Goal: Check status: Check status

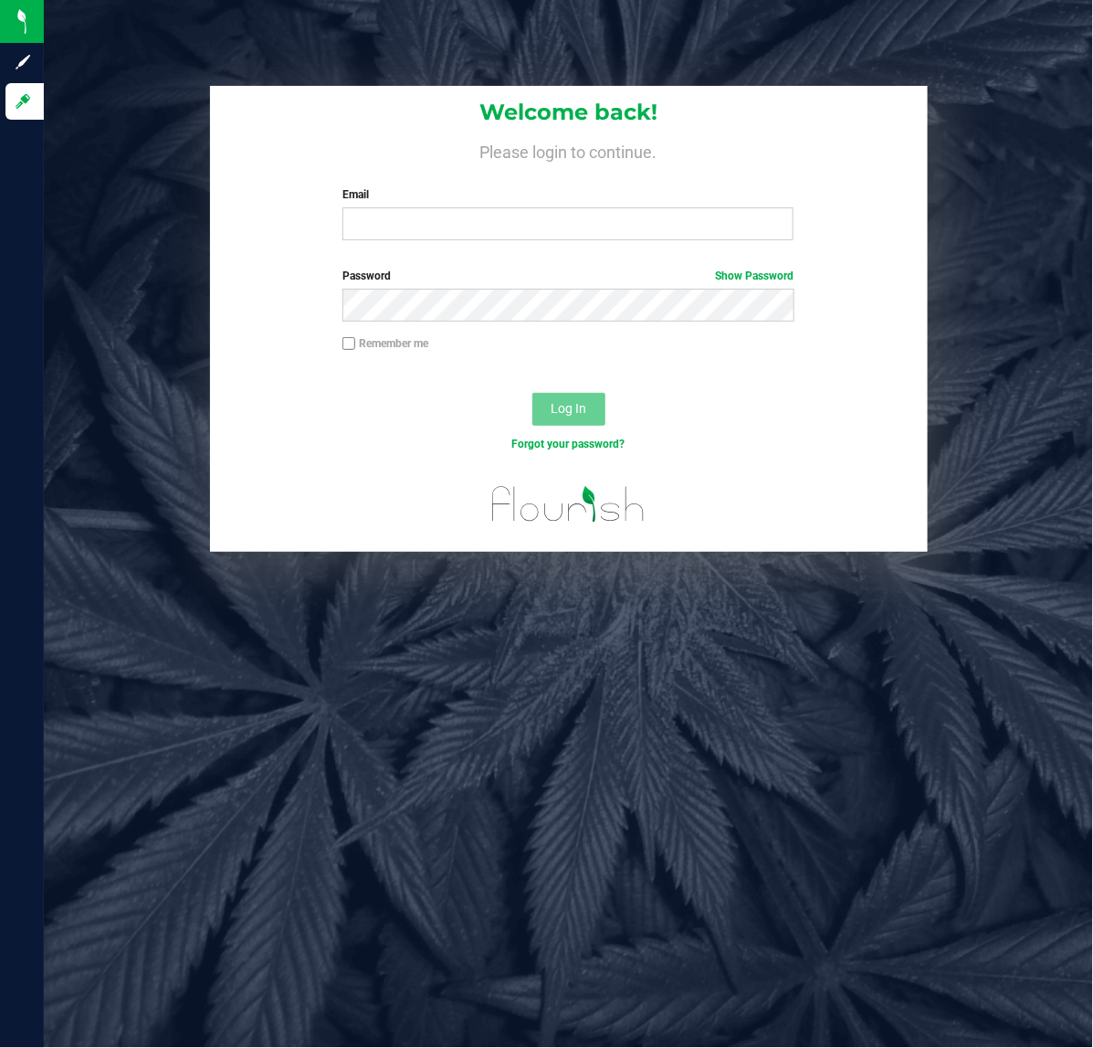
click at [450, 194] on label "Email" at bounding box center [567, 194] width 451 height 16
click at [450, 207] on input "Email" at bounding box center [567, 223] width 451 height 33
type input "[EMAIL_ADDRESS][DOMAIN_NAME]"
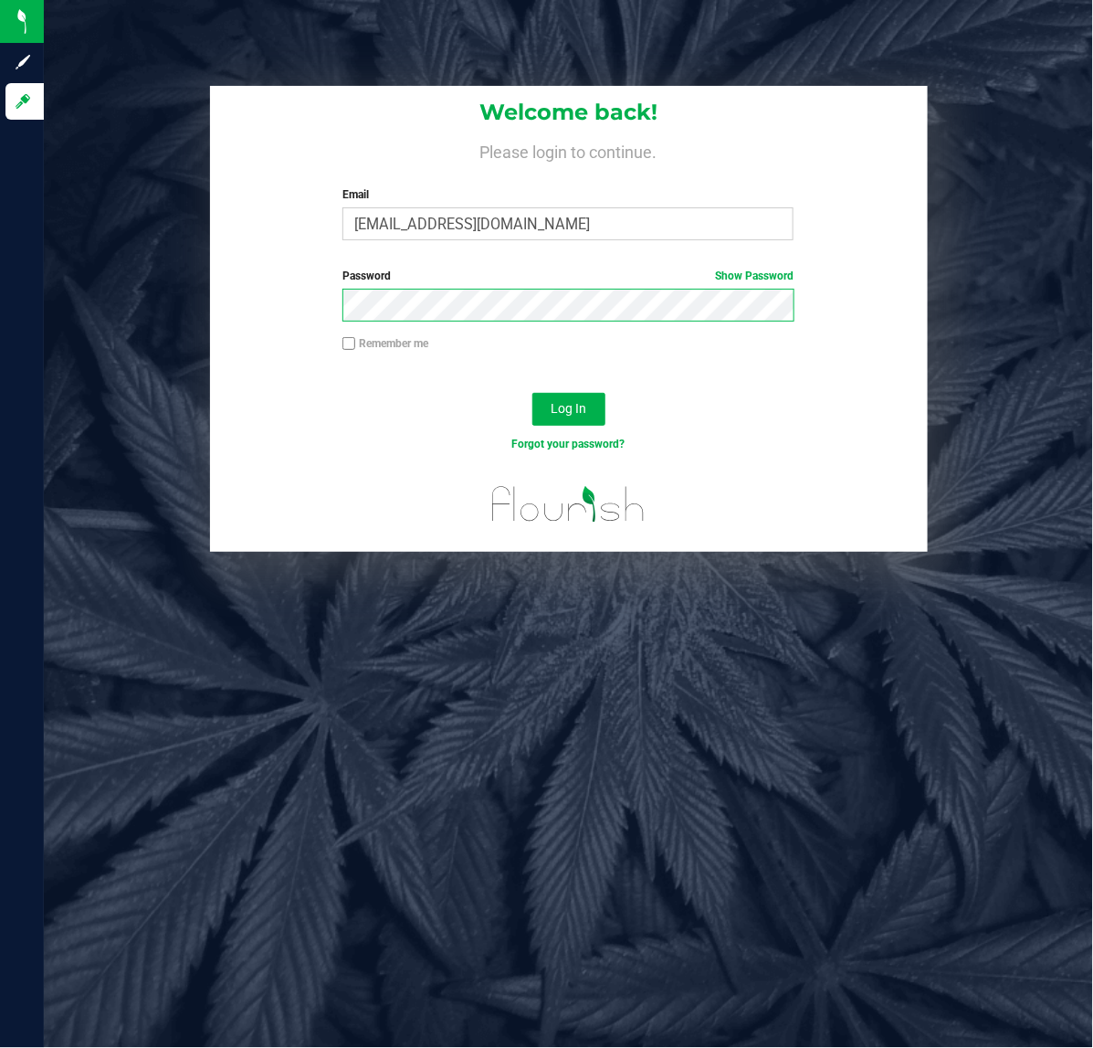
click at [532, 393] on button "Log In" at bounding box center [568, 409] width 73 height 33
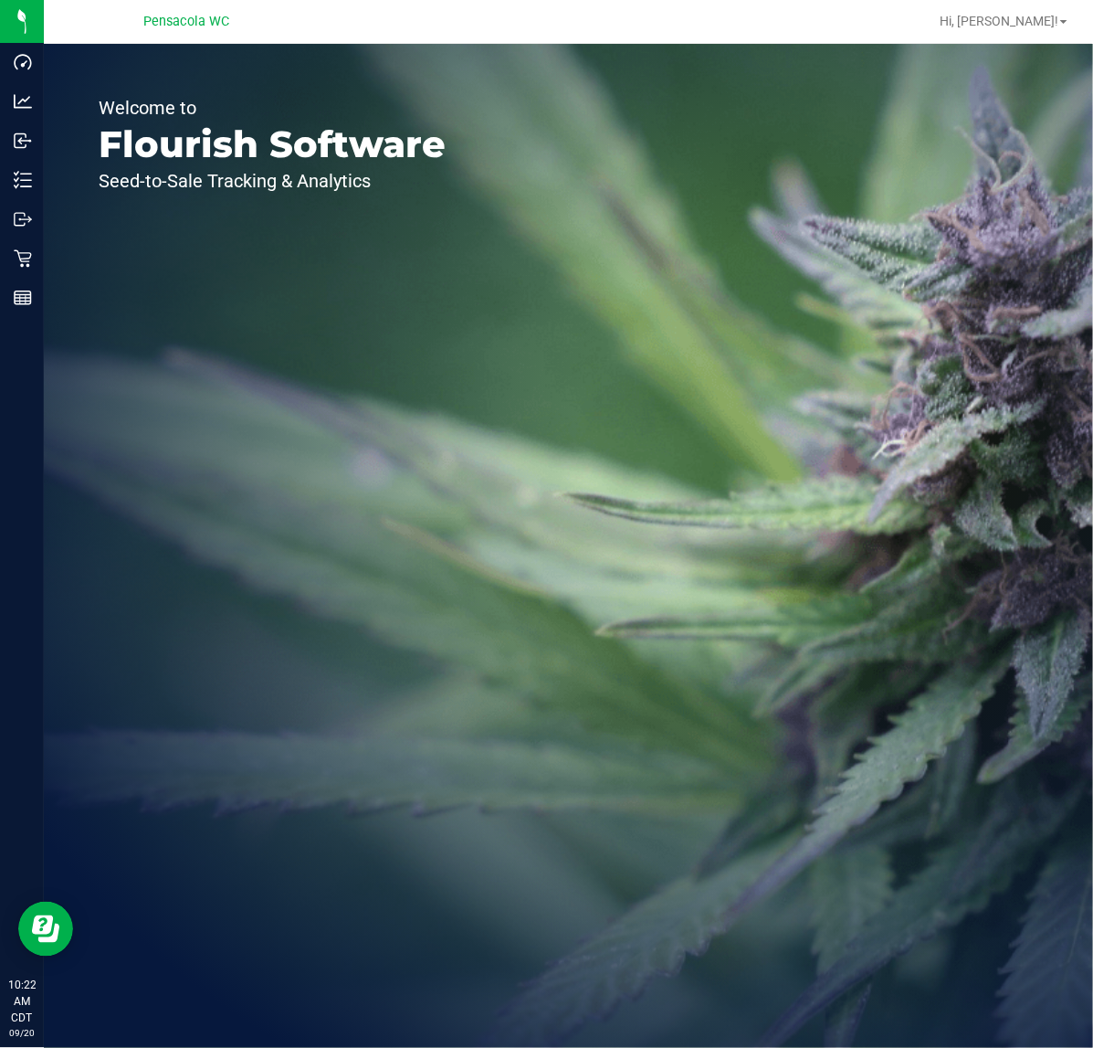
click at [23, 295] on line at bounding box center [23, 295] width 16 height 0
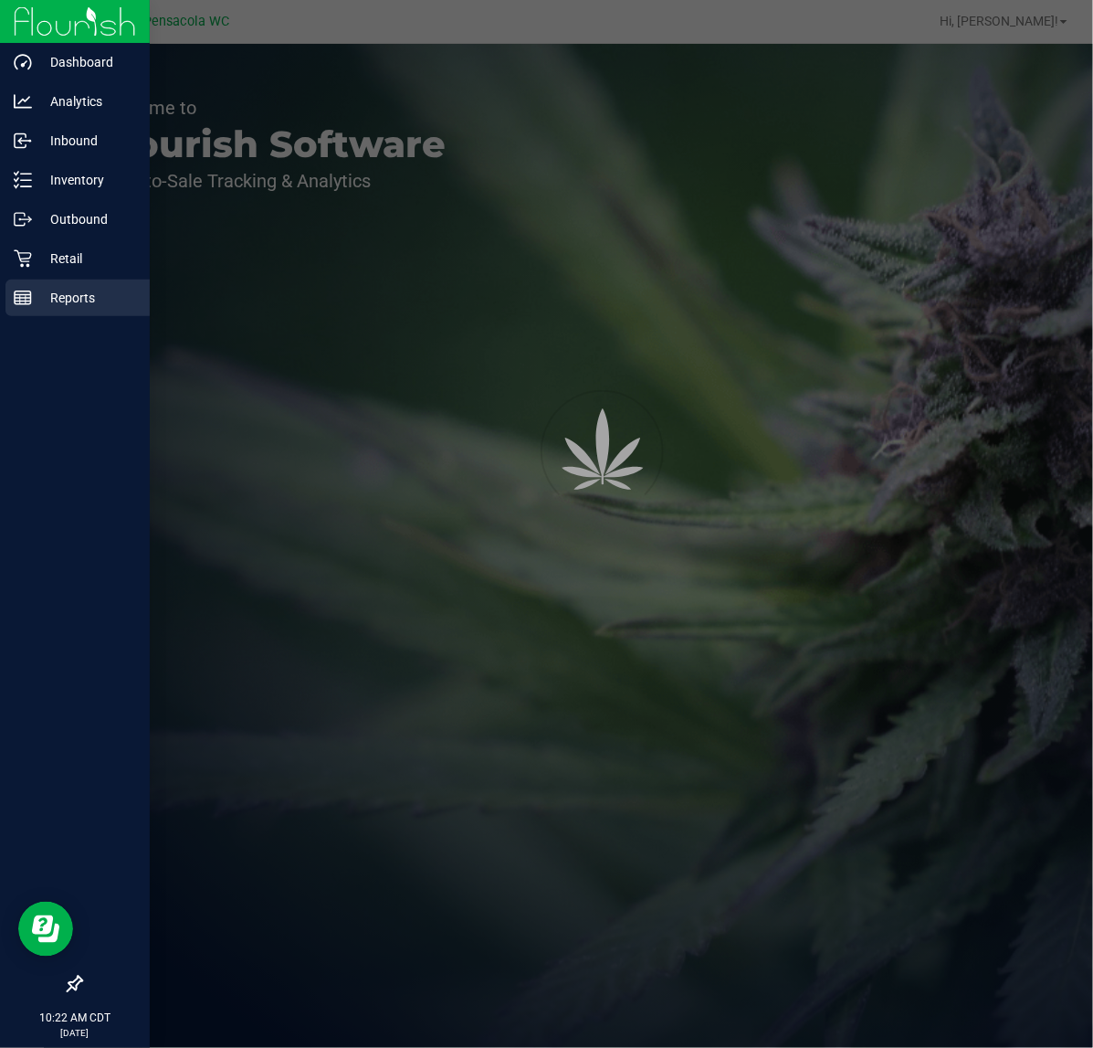
click at [80, 261] on p "Retail" at bounding box center [87, 259] width 110 height 22
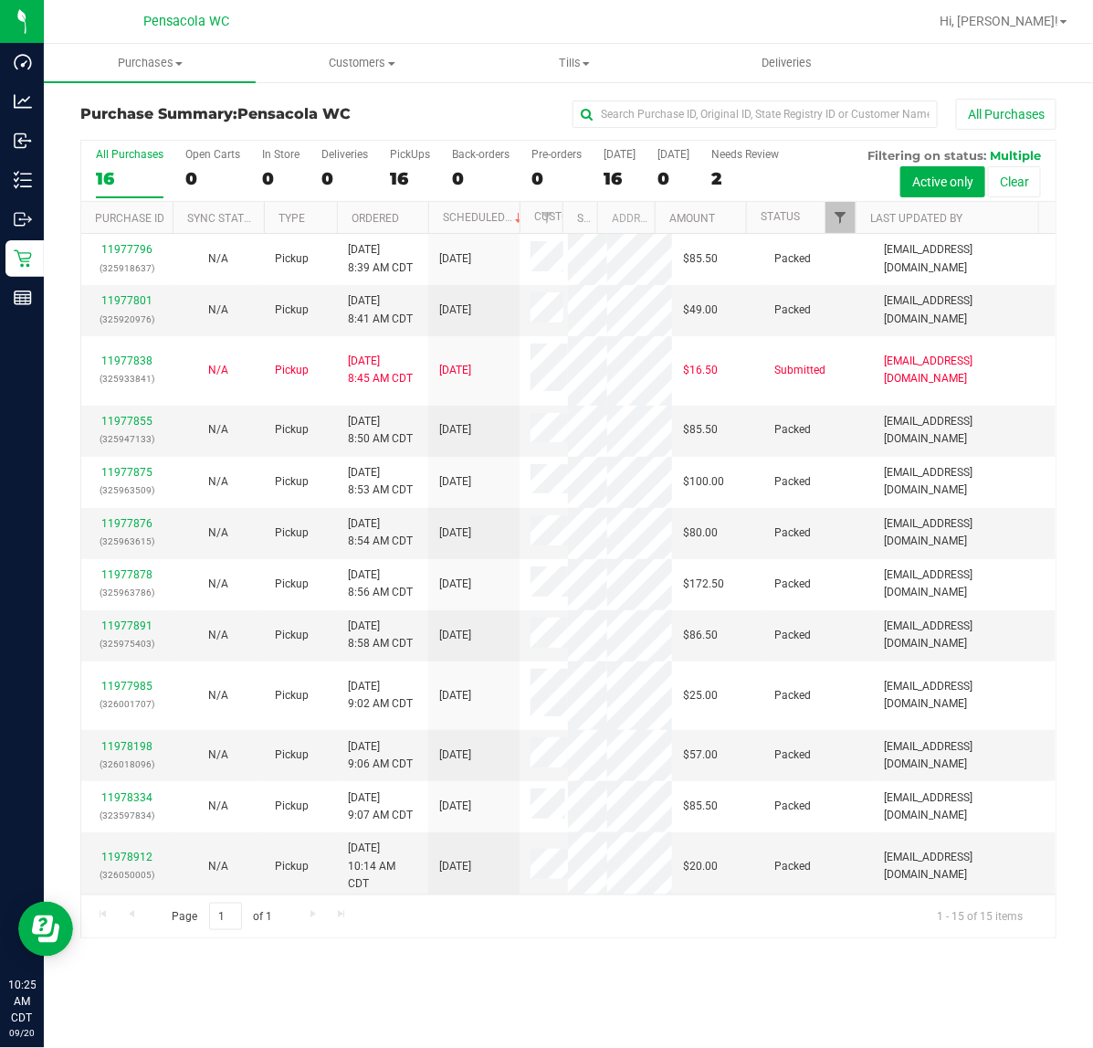
click at [836, 216] on span "Filter" at bounding box center [840, 217] width 15 height 15
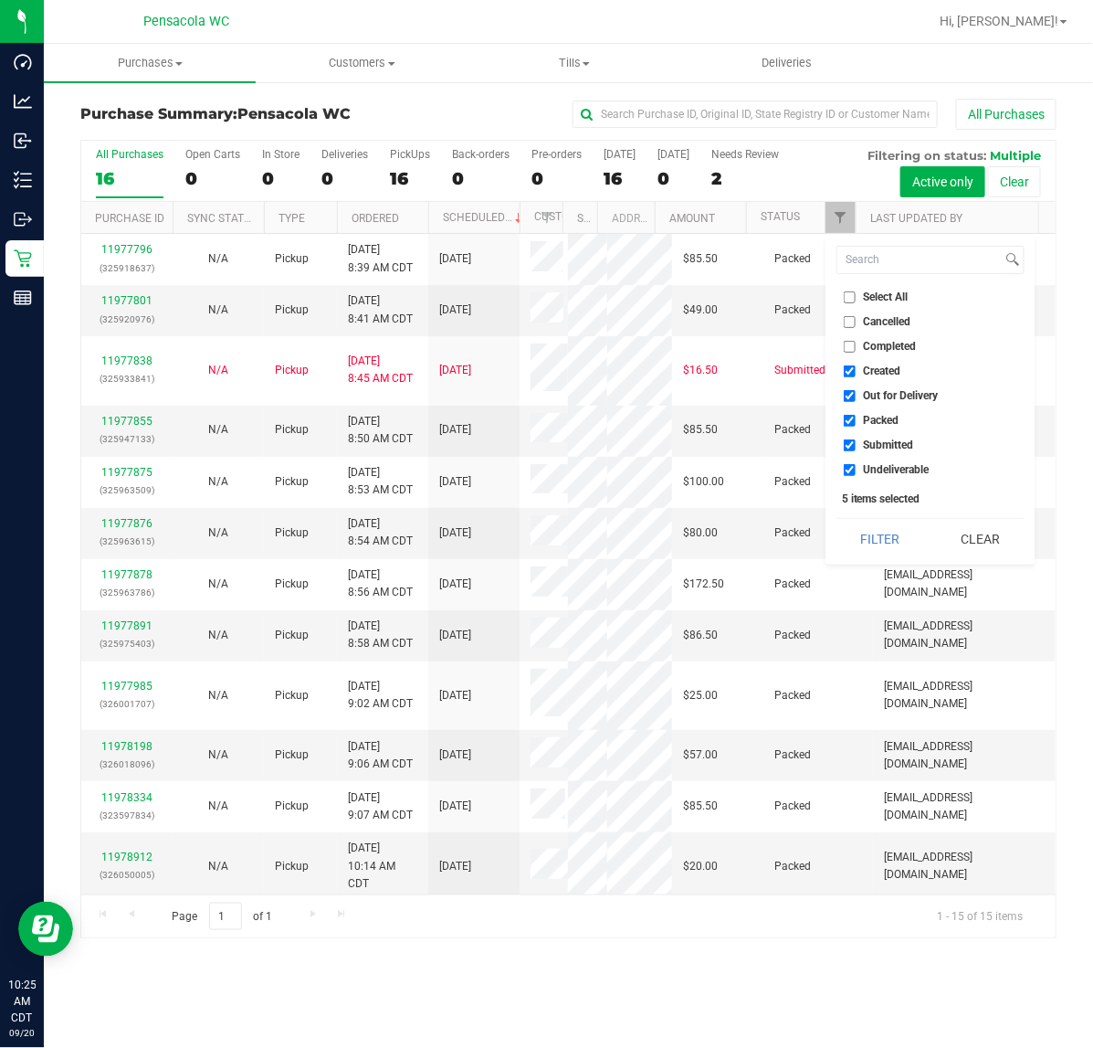
click at [880, 292] on span "Select All" at bounding box center [886, 296] width 45 height 11
click at [856, 292] on input "Select All" at bounding box center [850, 297] width 12 height 12
checkbox input "true"
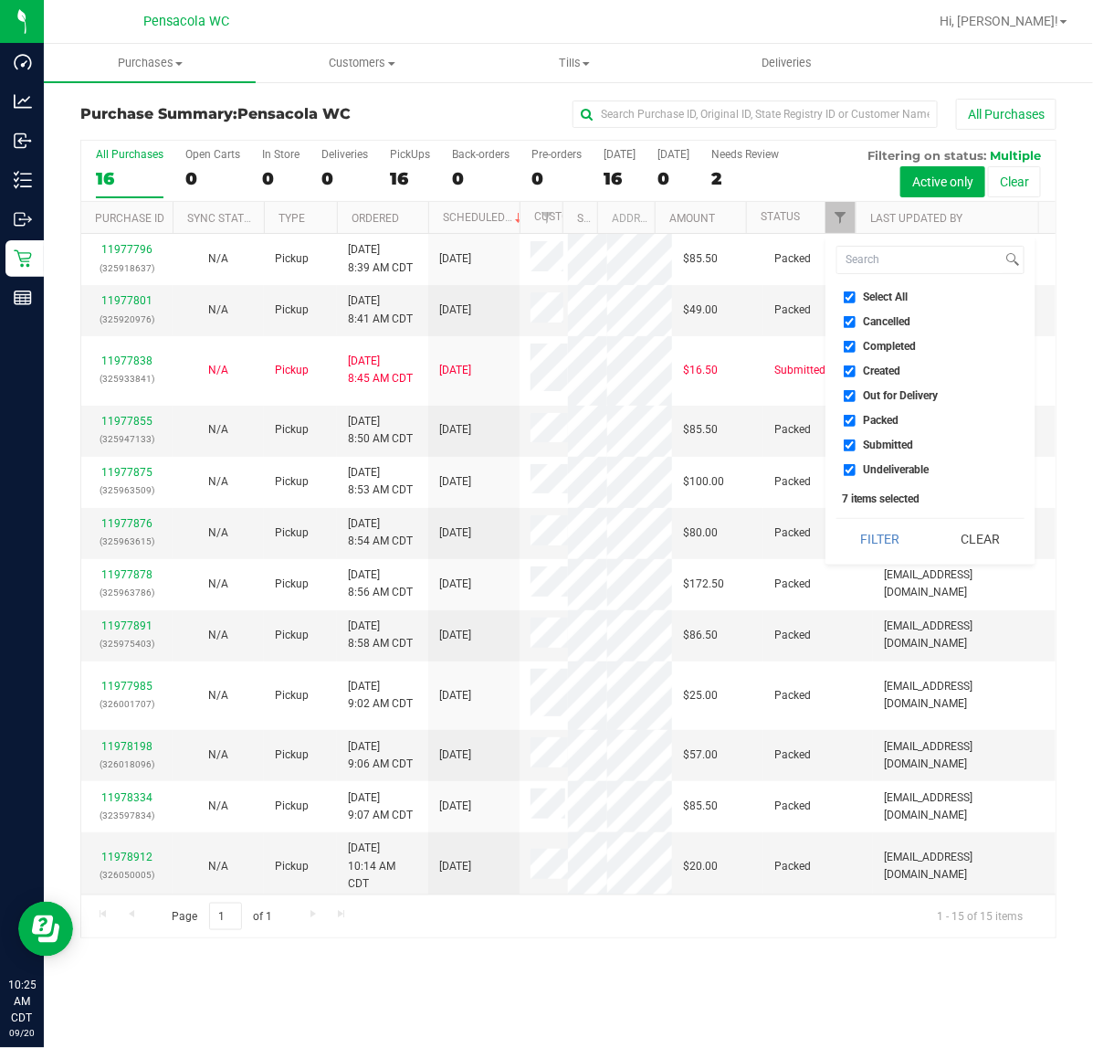
click at [892, 297] on span "Select All" at bounding box center [886, 296] width 45 height 11
click at [856, 297] on input "Select All" at bounding box center [850, 297] width 12 height 12
checkbox input "false"
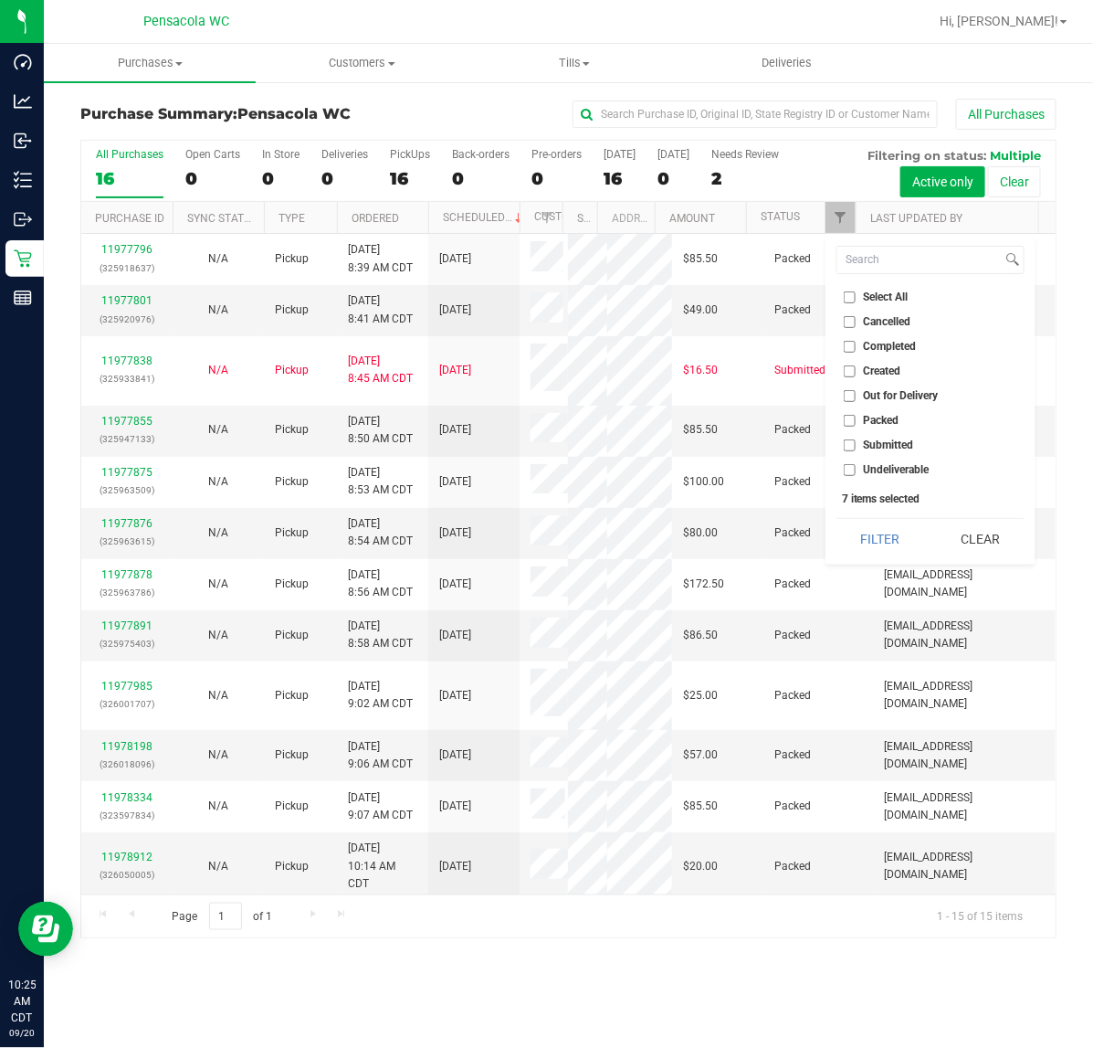
checkbox input "false"
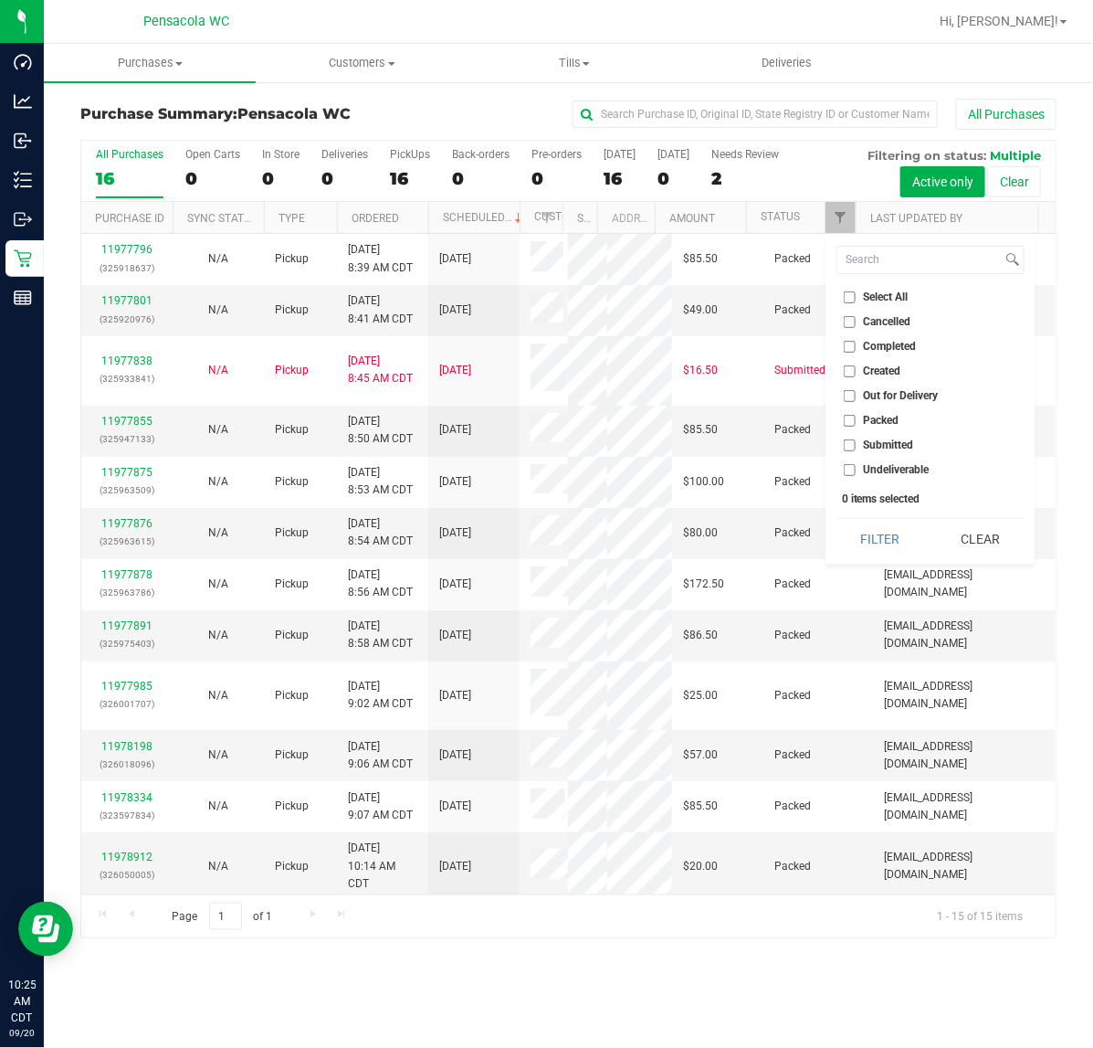
click at [897, 445] on span "Submitted" at bounding box center [889, 444] width 50 height 11
click at [856, 445] on input "Submitted" at bounding box center [850, 445] width 12 height 12
checkbox input "true"
click at [893, 532] on button "Filter" at bounding box center [881, 539] width 88 height 40
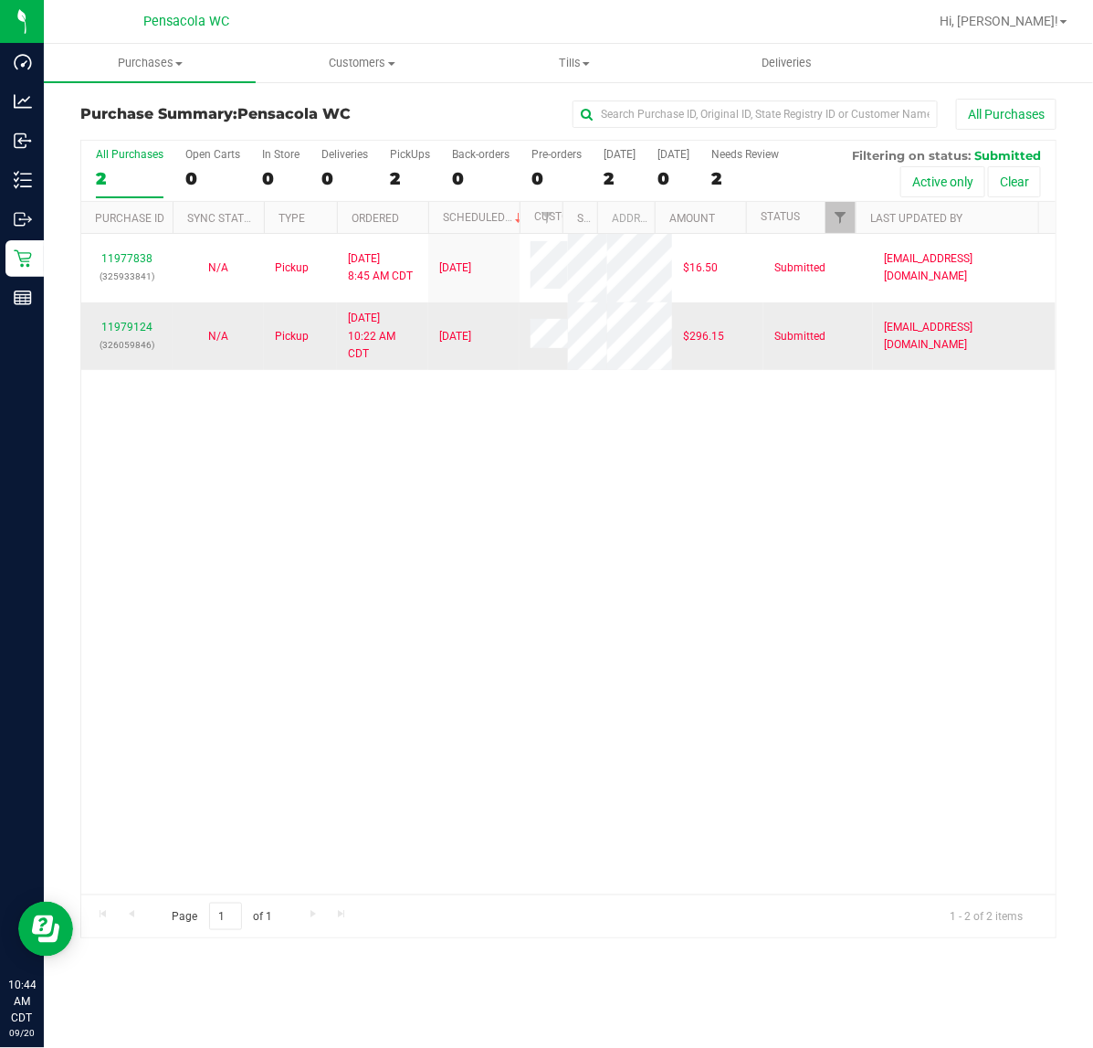
click at [140, 343] on div "11979124 (326059846)" at bounding box center [126, 336] width 69 height 35
click at [135, 333] on link "11979124" at bounding box center [126, 327] width 51 height 13
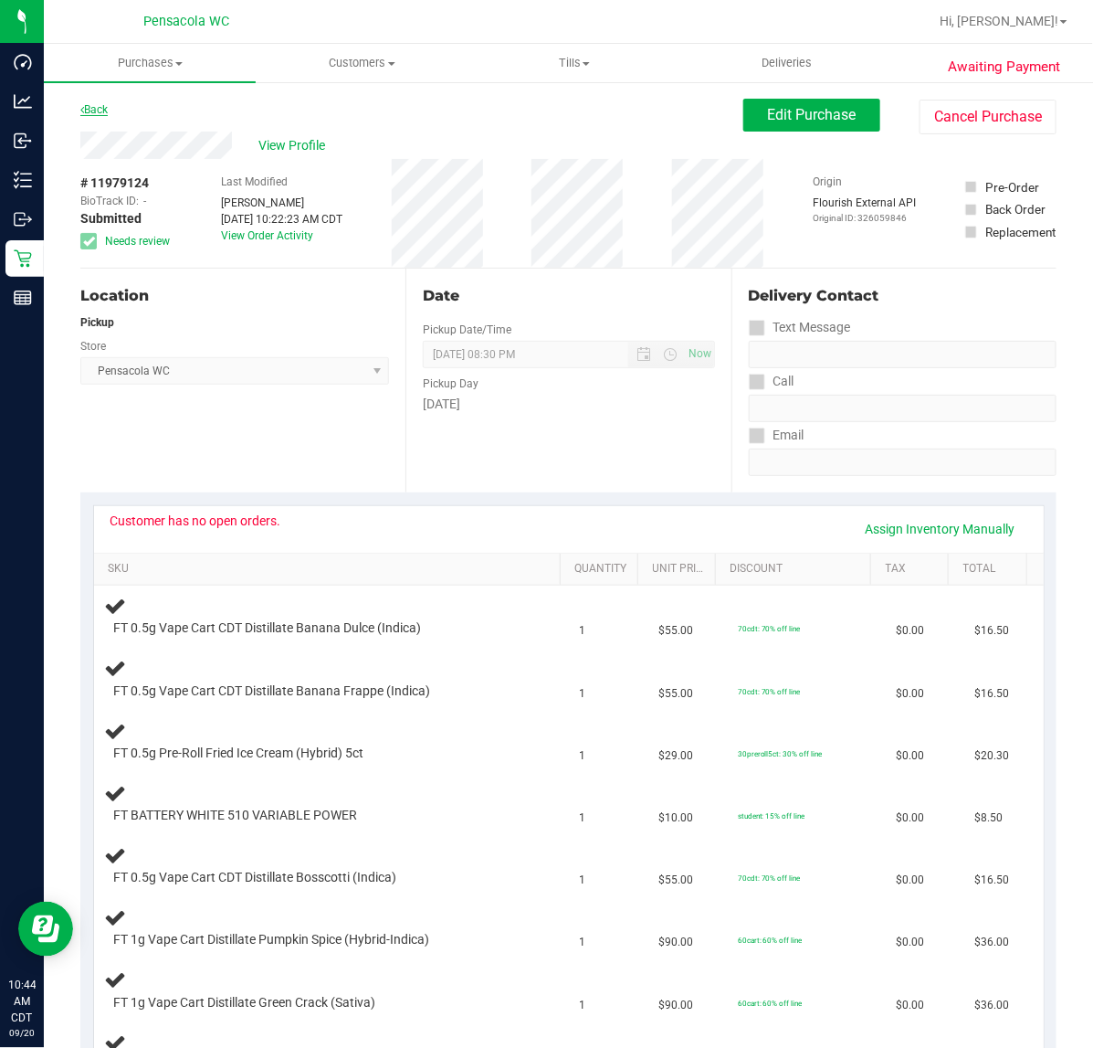
click at [94, 111] on link "Back" at bounding box center [93, 109] width 27 height 13
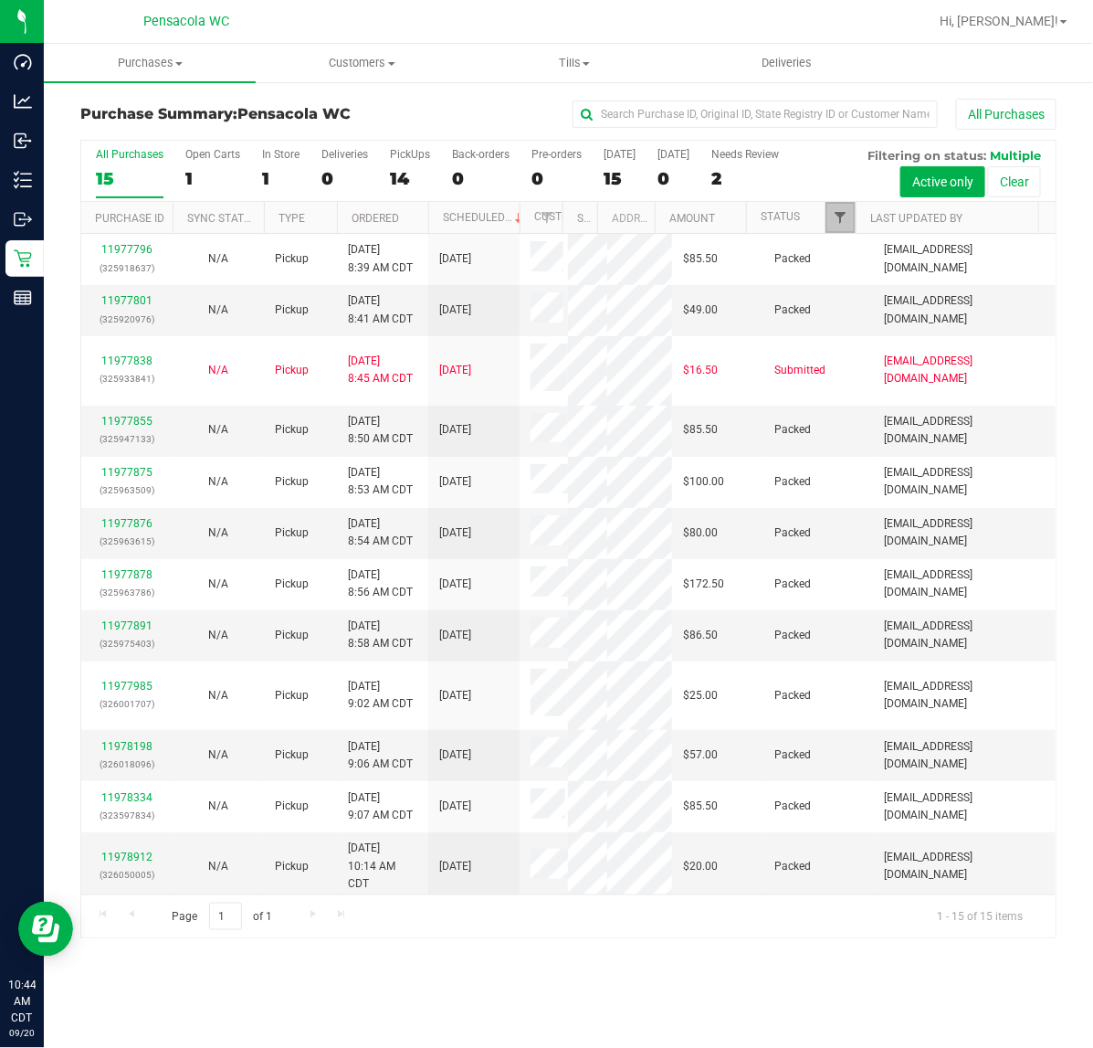
click at [837, 219] on span "Filter" at bounding box center [840, 217] width 15 height 15
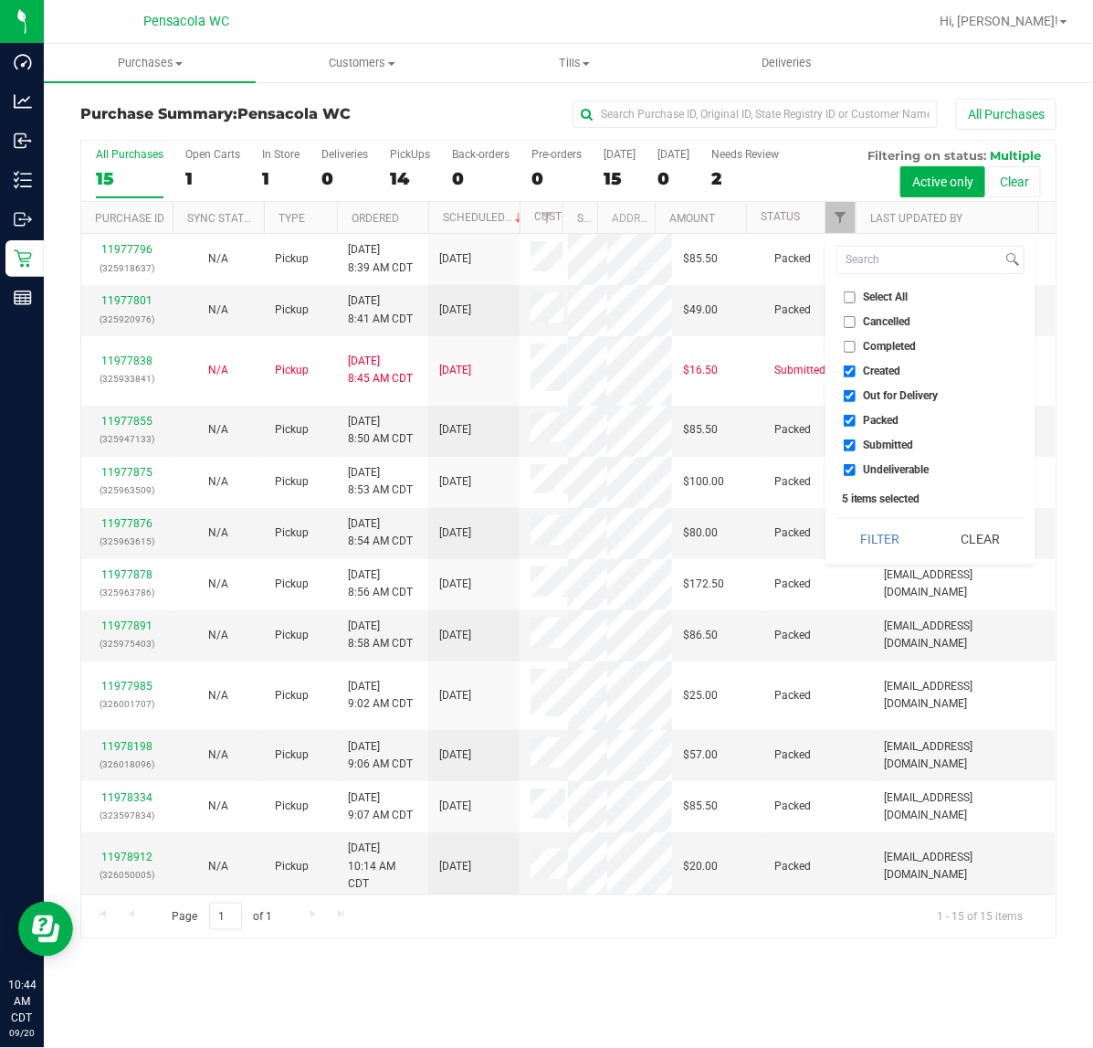
click at [854, 297] on input "Select All" at bounding box center [850, 297] width 12 height 12
checkbox input "true"
click at [880, 293] on span "Select All" at bounding box center [886, 296] width 45 height 11
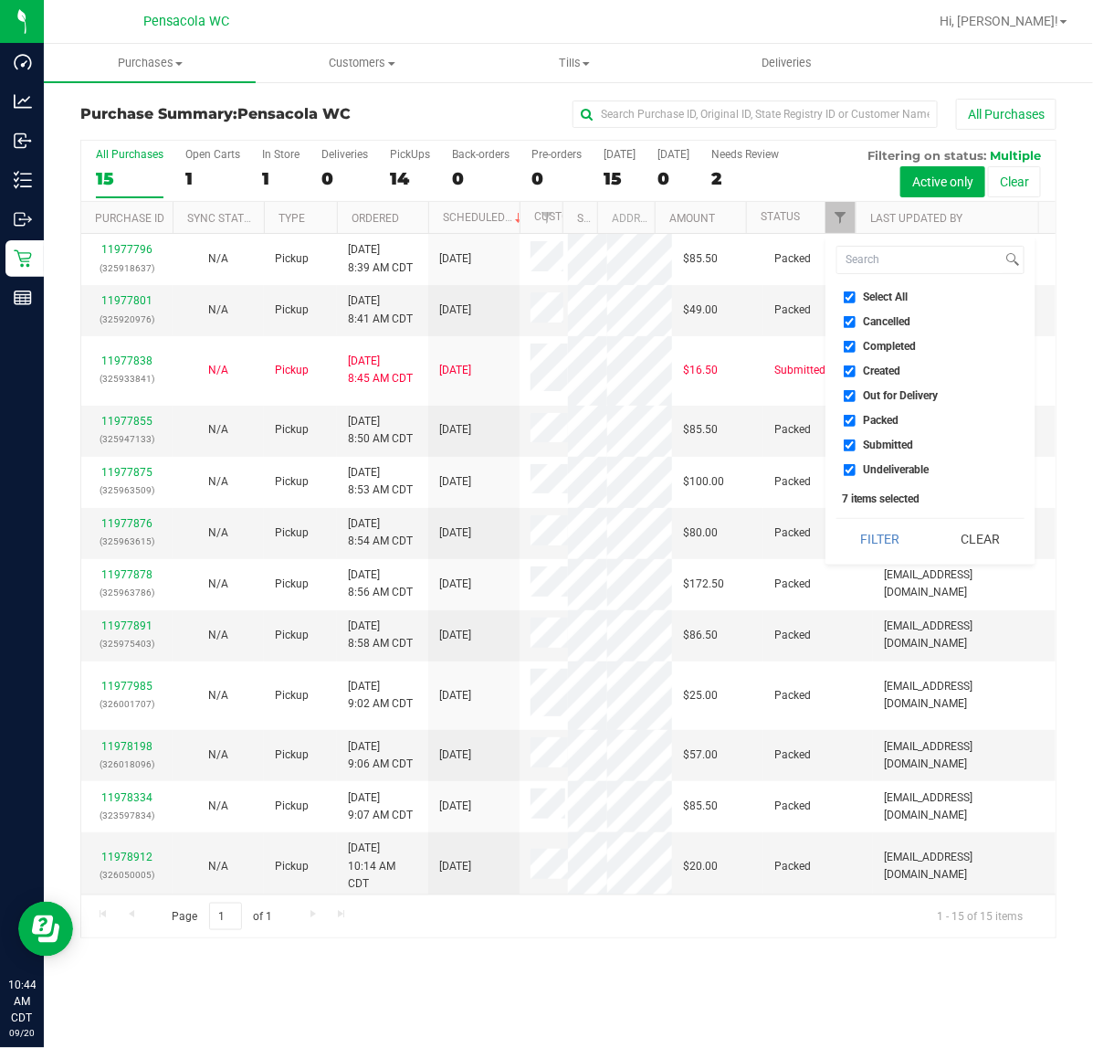
click at [856, 293] on input "Select All" at bounding box center [850, 297] width 12 height 12
checkbox input "false"
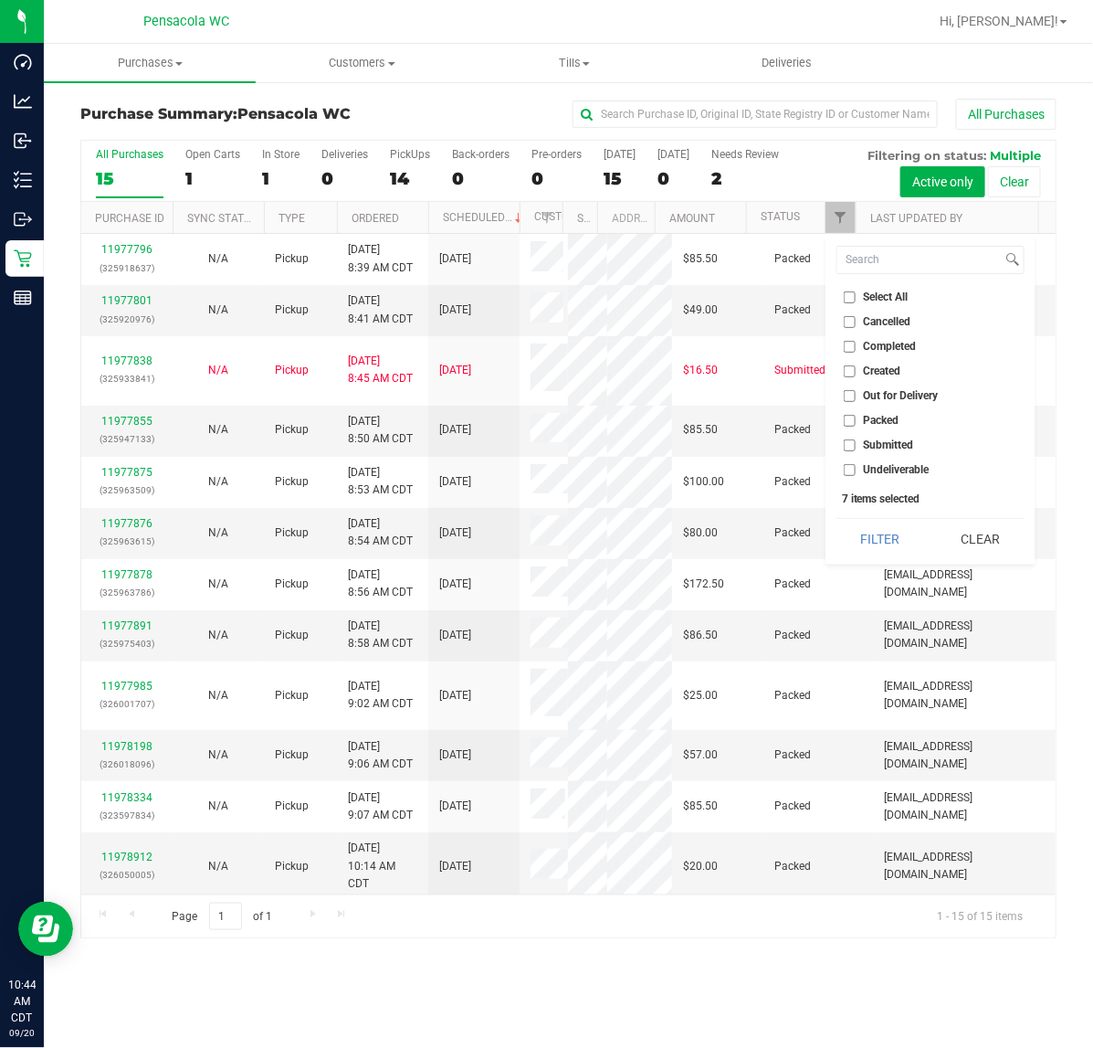
checkbox input "false"
click at [879, 444] on span "Submitted" at bounding box center [889, 444] width 50 height 11
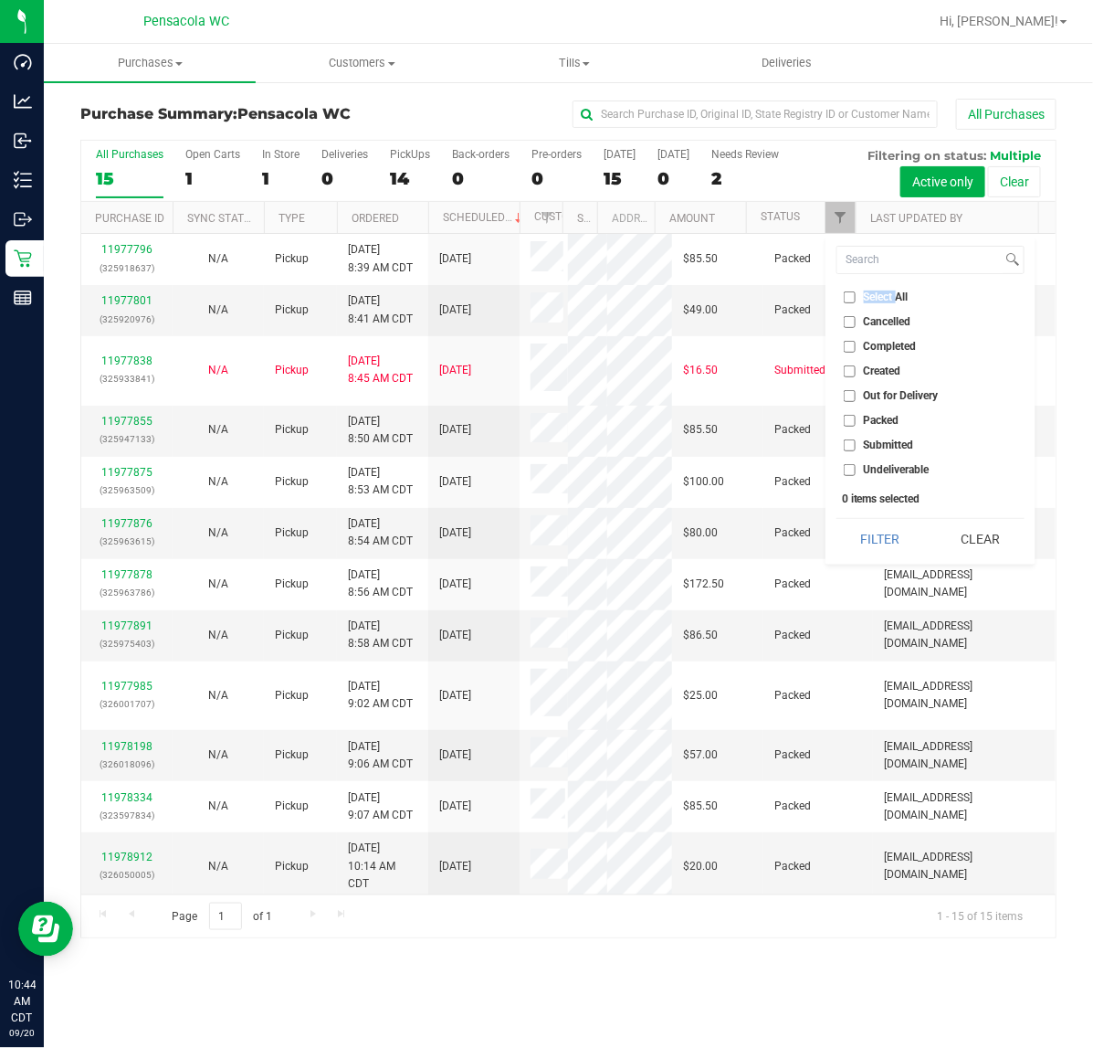
click at [856, 444] on input "Submitted" at bounding box center [850, 445] width 12 height 12
checkbox input "true"
click at [872, 530] on button "Filter" at bounding box center [881, 539] width 88 height 40
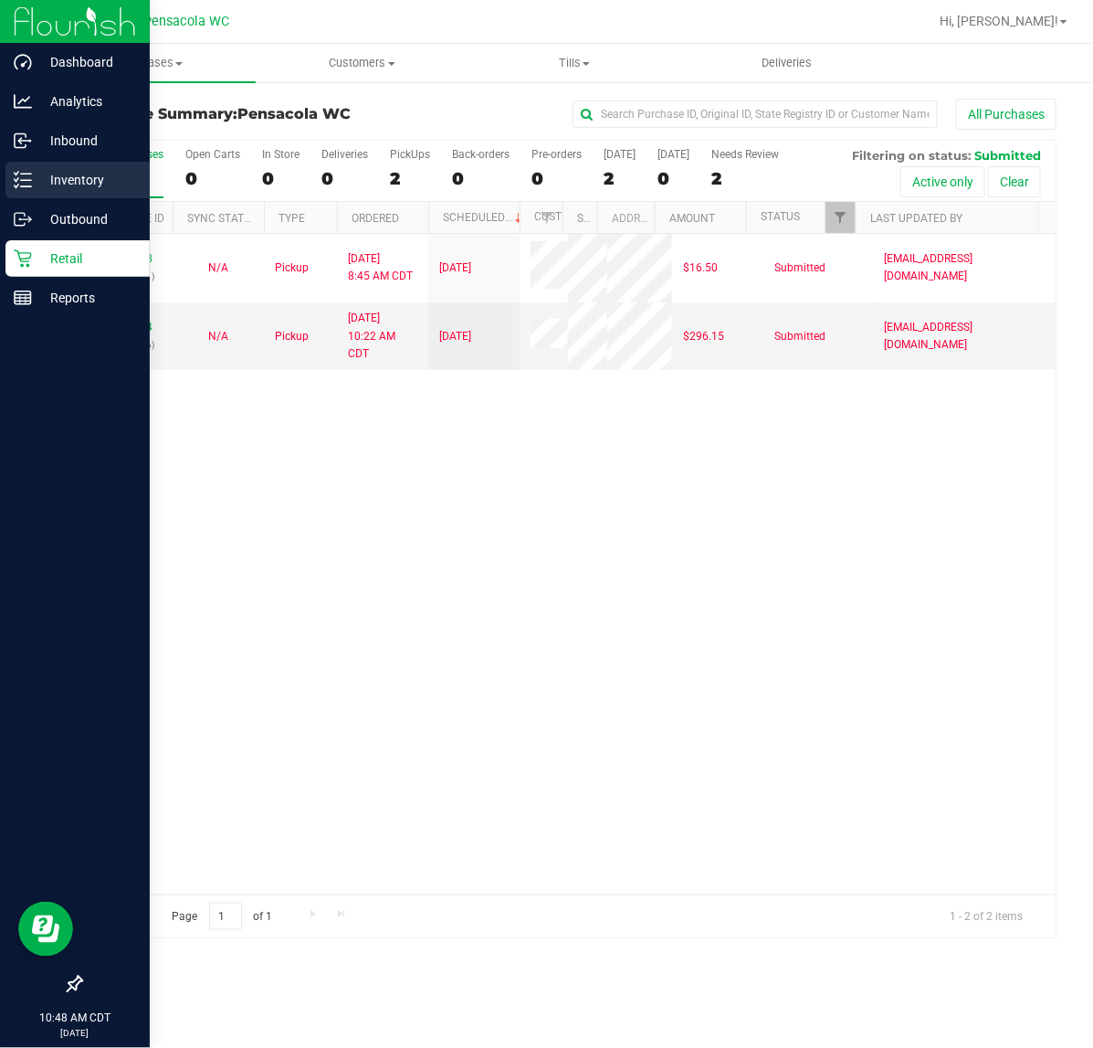
click at [20, 183] on icon at bounding box center [23, 180] width 18 height 18
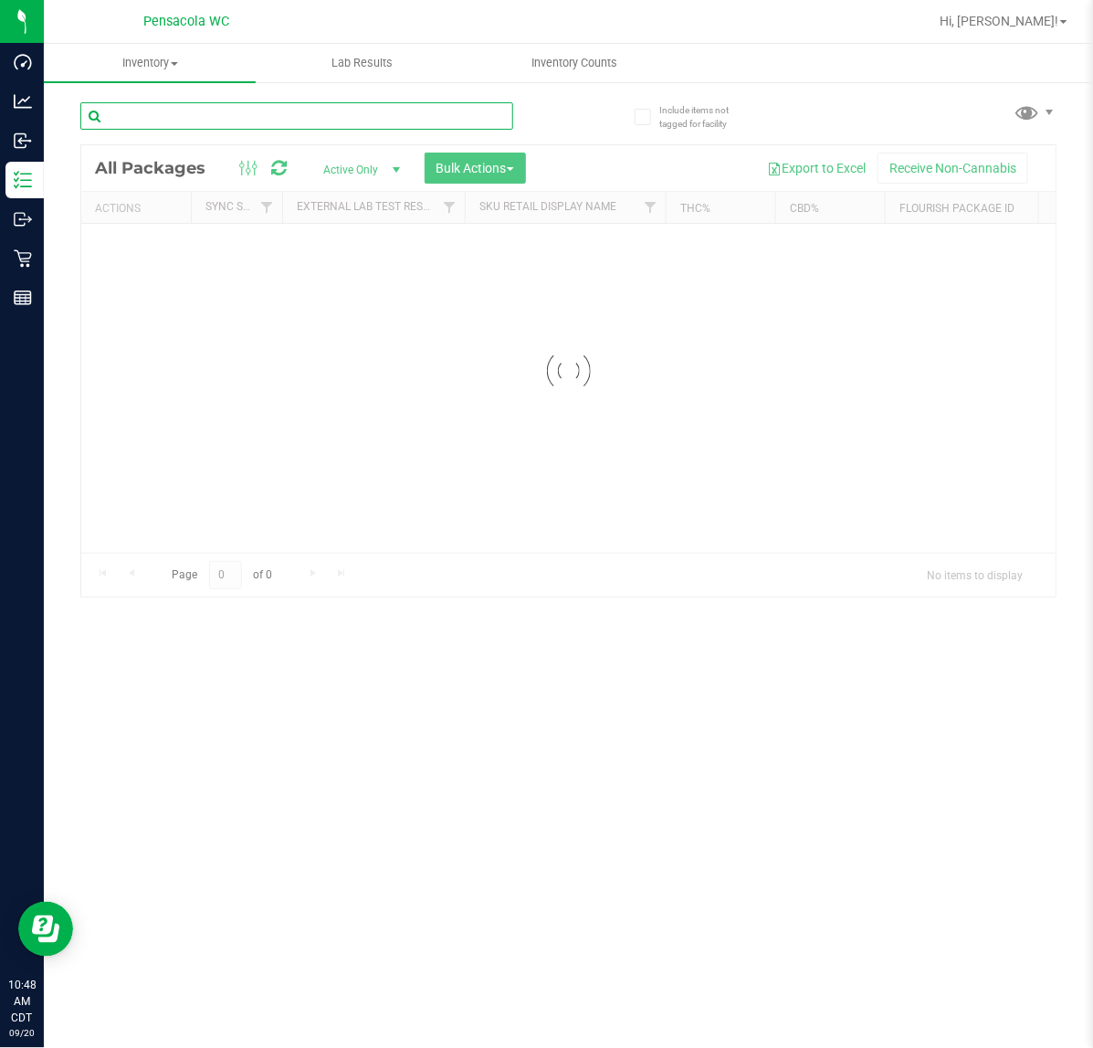
click at [352, 116] on input "text" at bounding box center [296, 115] width 433 height 27
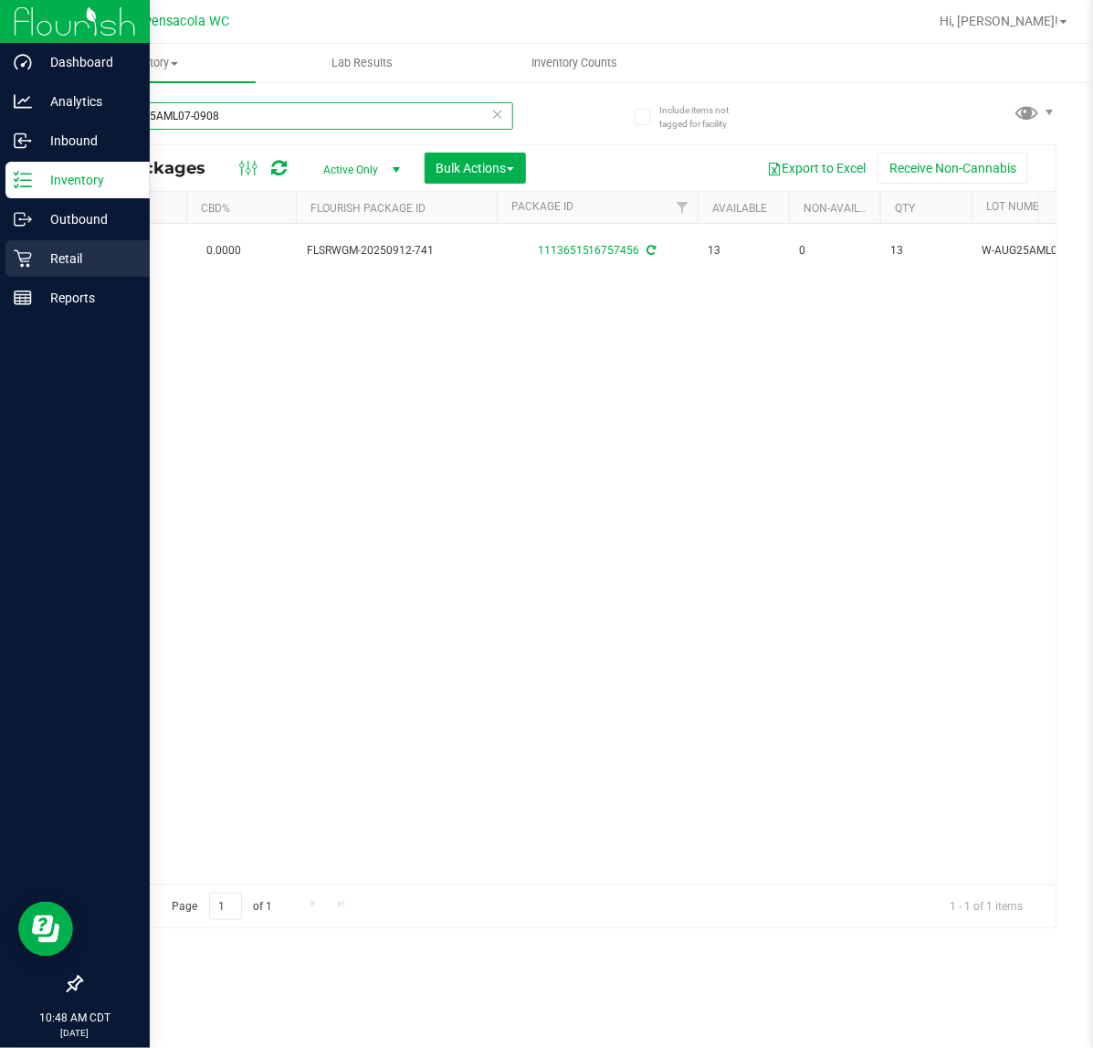
type input "W-AUG25AML07-0908"
click at [39, 256] on p "Retail" at bounding box center [87, 259] width 110 height 22
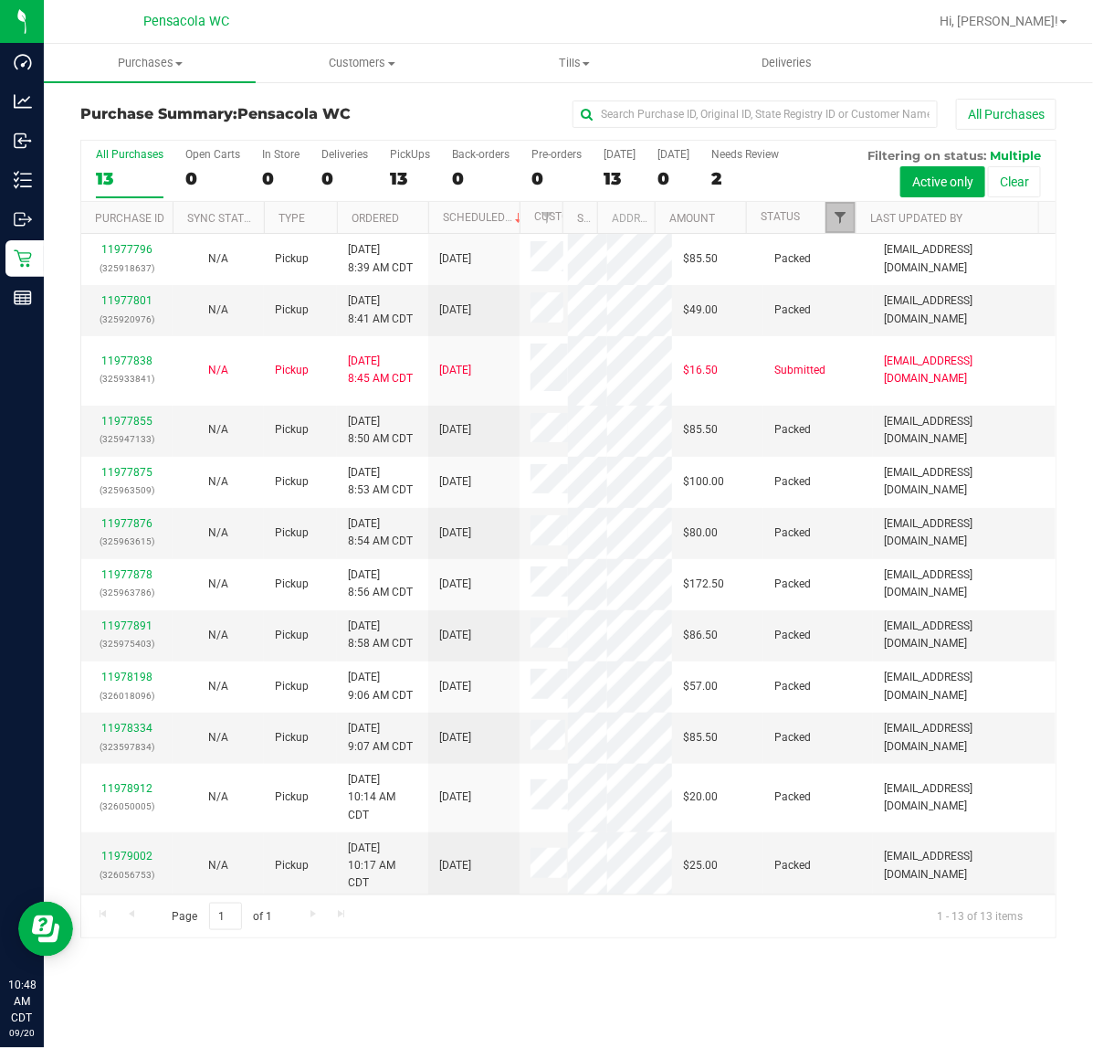
click at [840, 219] on span "Filter" at bounding box center [840, 217] width 15 height 15
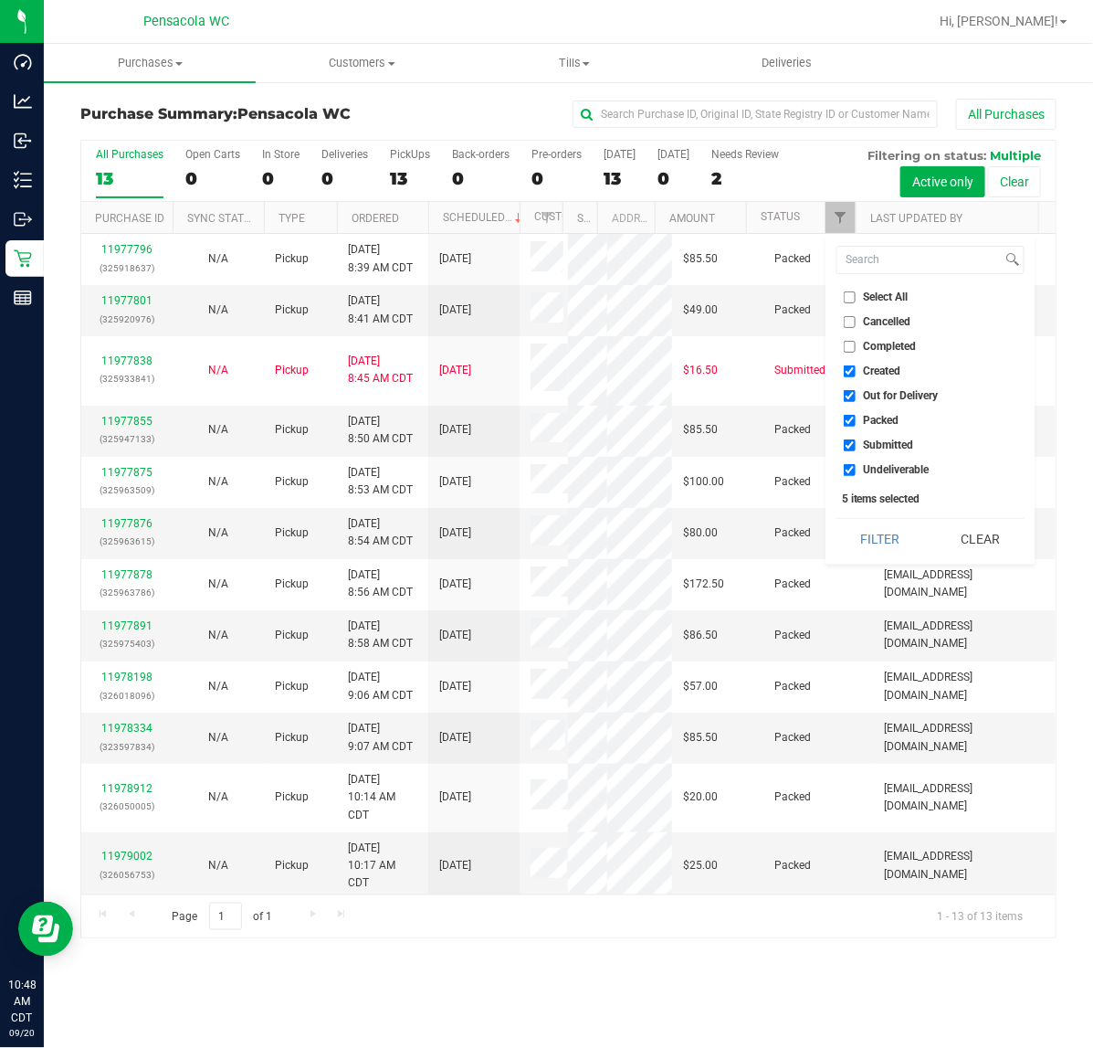
click at [877, 297] on span "Select All" at bounding box center [886, 296] width 45 height 11
click at [856, 297] on input "Select All" at bounding box center [850, 297] width 12 height 12
checkbox input "true"
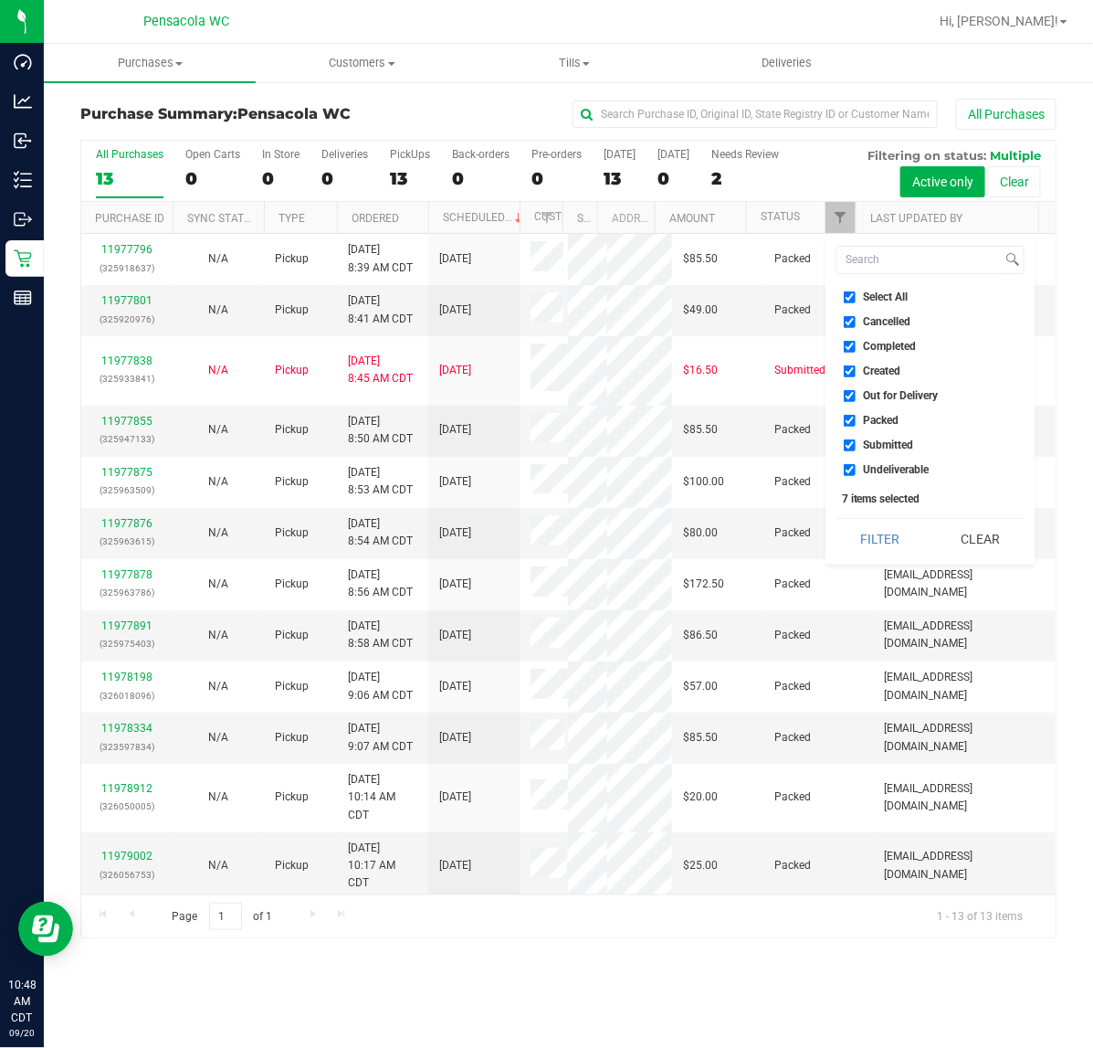
click at [880, 302] on span "Select All" at bounding box center [886, 296] width 45 height 11
click at [856, 302] on input "Select All" at bounding box center [850, 297] width 12 height 12
checkbox input "false"
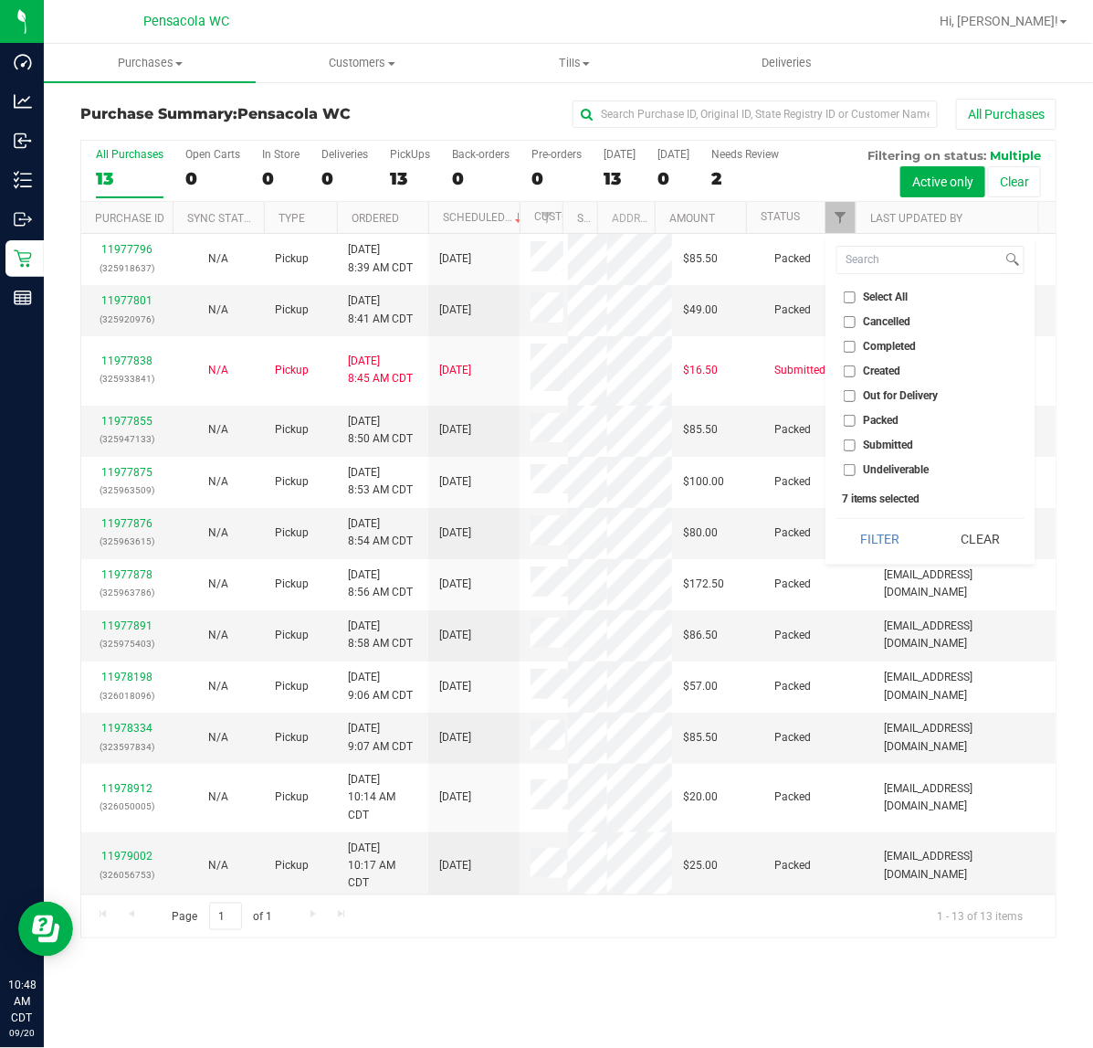
checkbox input "false"
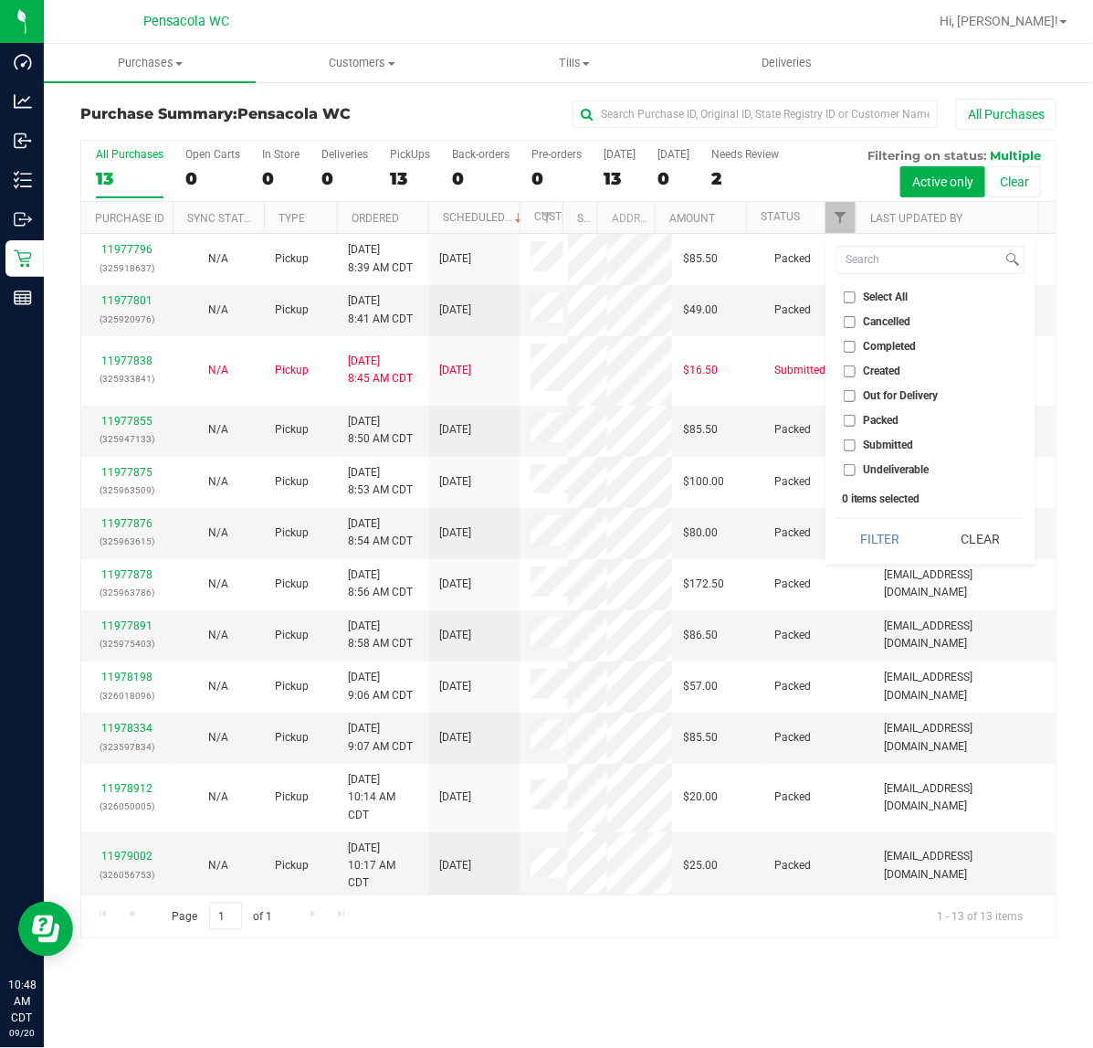
click at [889, 443] on span "Submitted" at bounding box center [889, 444] width 50 height 11
click at [856, 443] on input "Submitted" at bounding box center [850, 445] width 12 height 12
checkbox input "true"
click at [877, 534] on button "Filter" at bounding box center [881, 539] width 88 height 40
